Goal: Check status: Check status

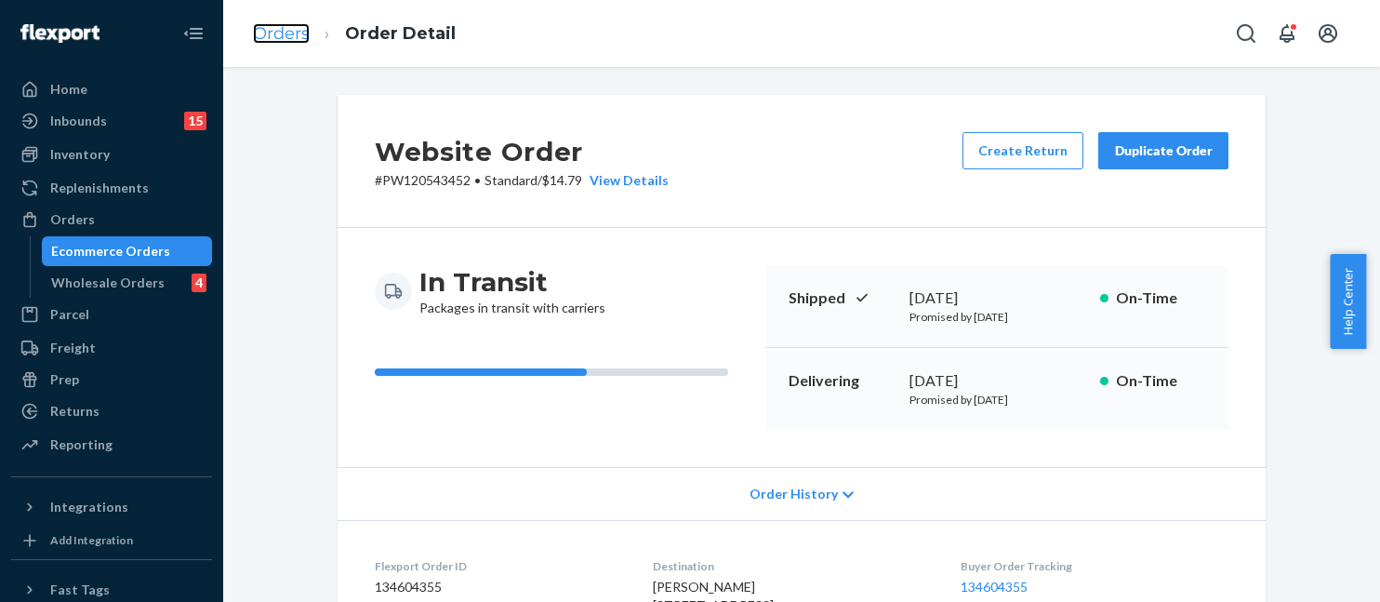
click at [273, 27] on link "Orders" at bounding box center [281, 33] width 57 height 20
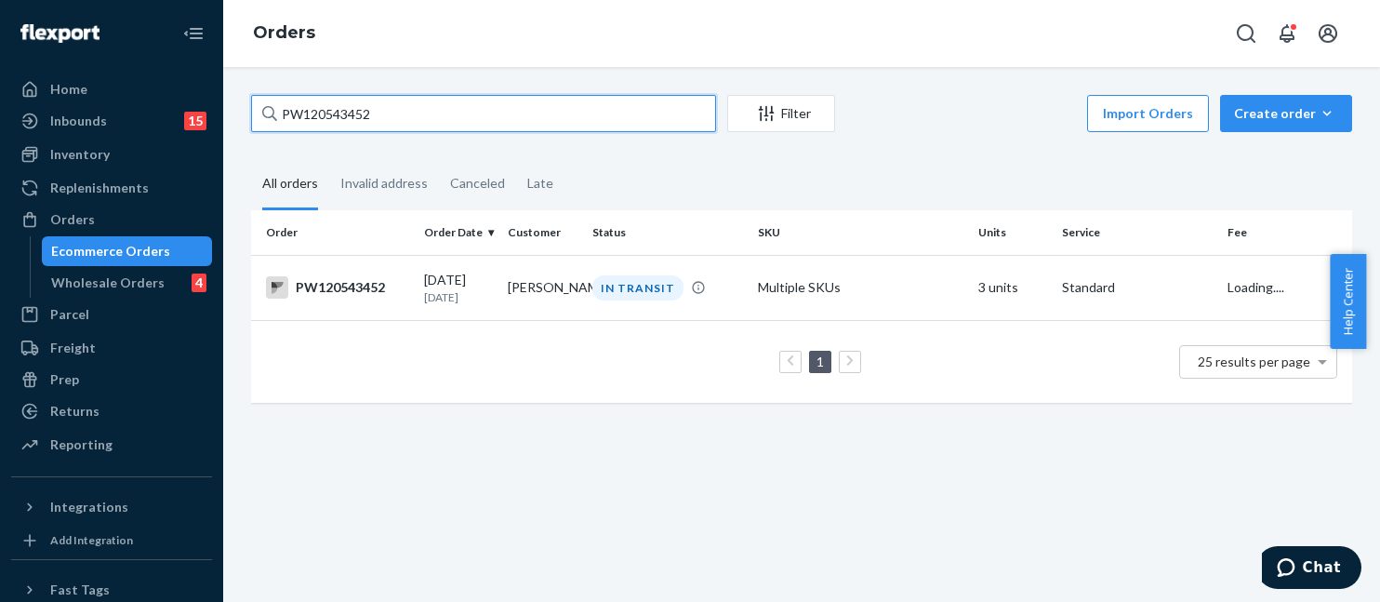
click at [487, 120] on input "PW120543452" at bounding box center [483, 113] width 465 height 37
paste input "07115"
type input "PW120507115"
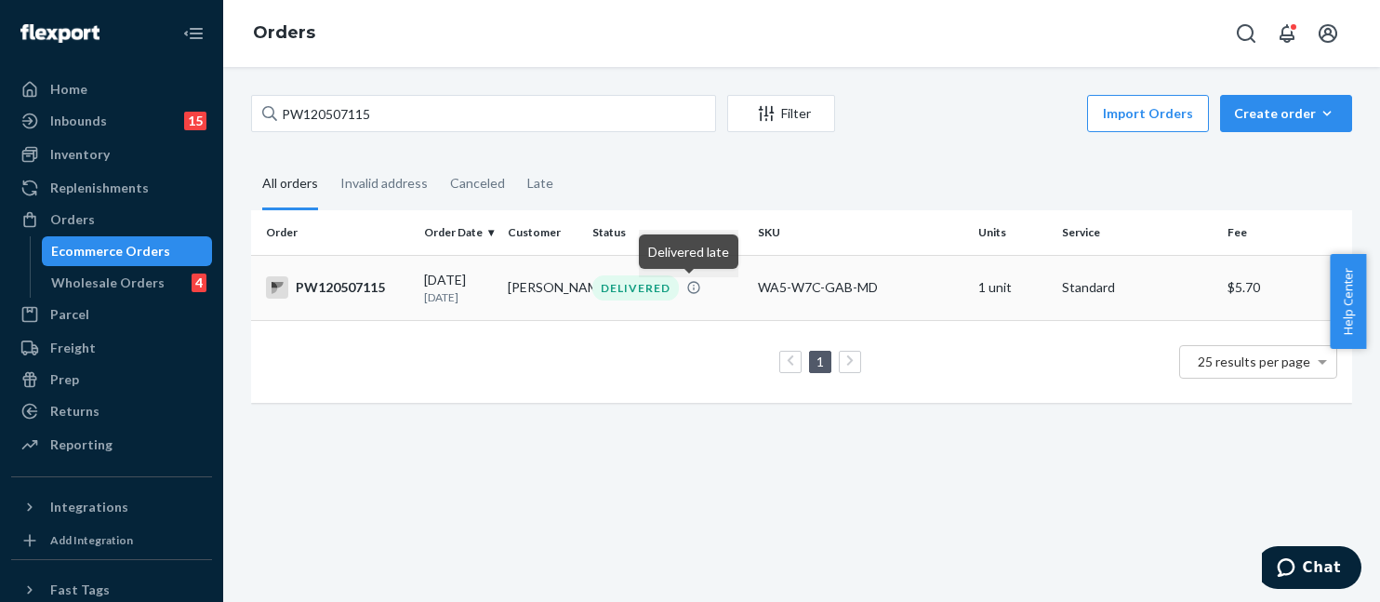
click at [917, 266] on td "WA5-W7C-GAB-MD" at bounding box center [860, 287] width 220 height 65
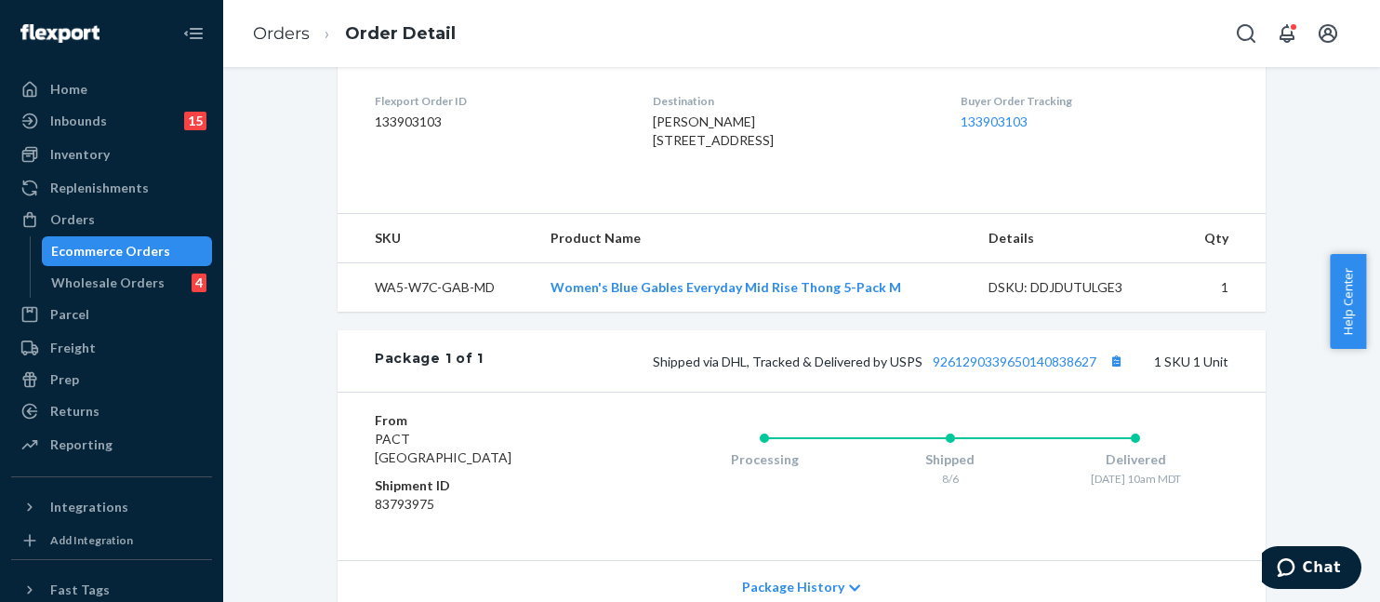
scroll to position [629, 0]
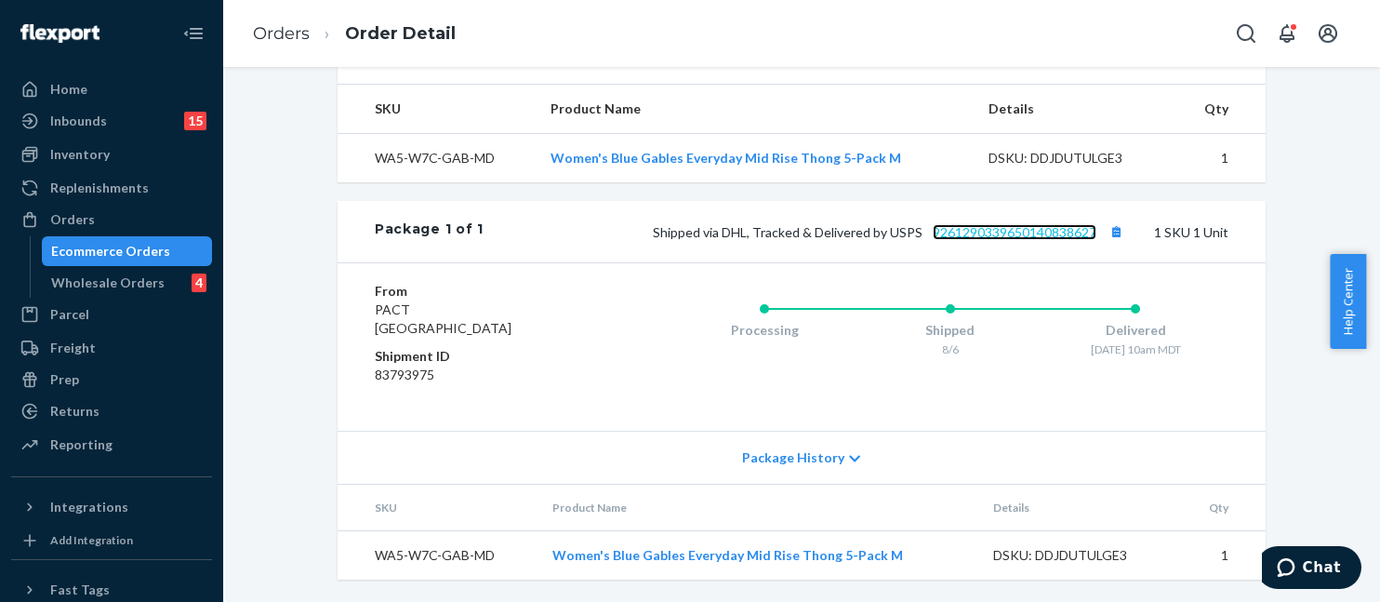
click at [1016, 234] on link "9261290339650140838627" at bounding box center [1015, 232] width 164 height 16
